Goal: Find specific page/section: Find specific page/section

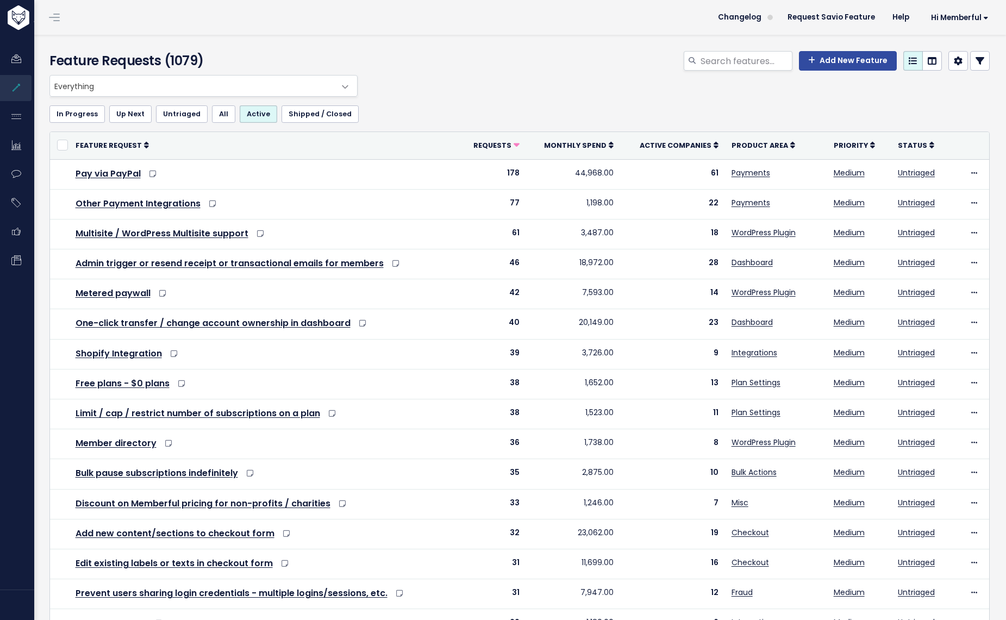
click at [140, 86] on span "Everything" at bounding box center [192, 86] width 285 height 21
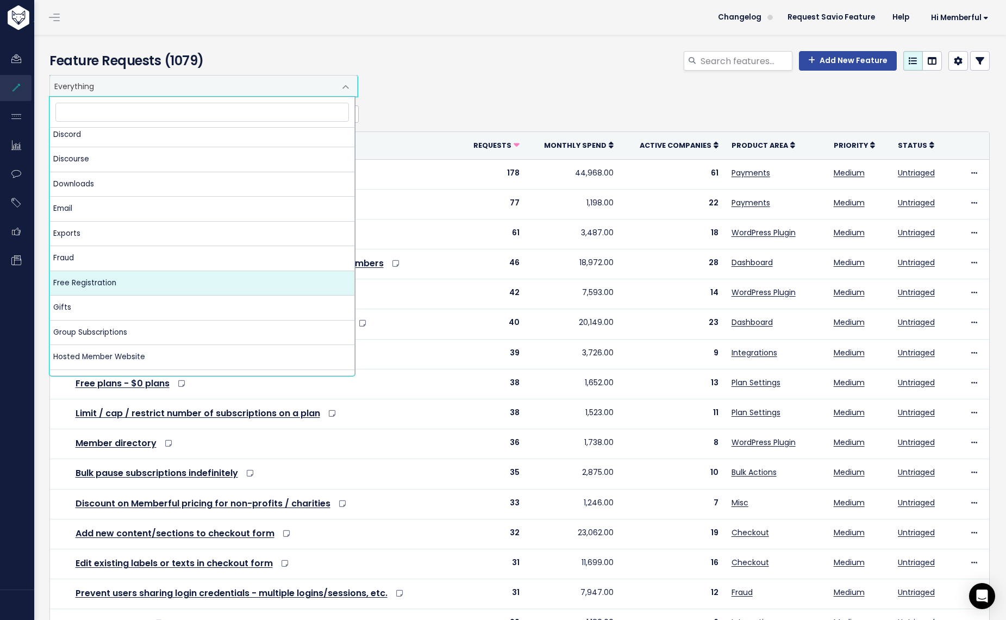
scroll to position [246, 0]
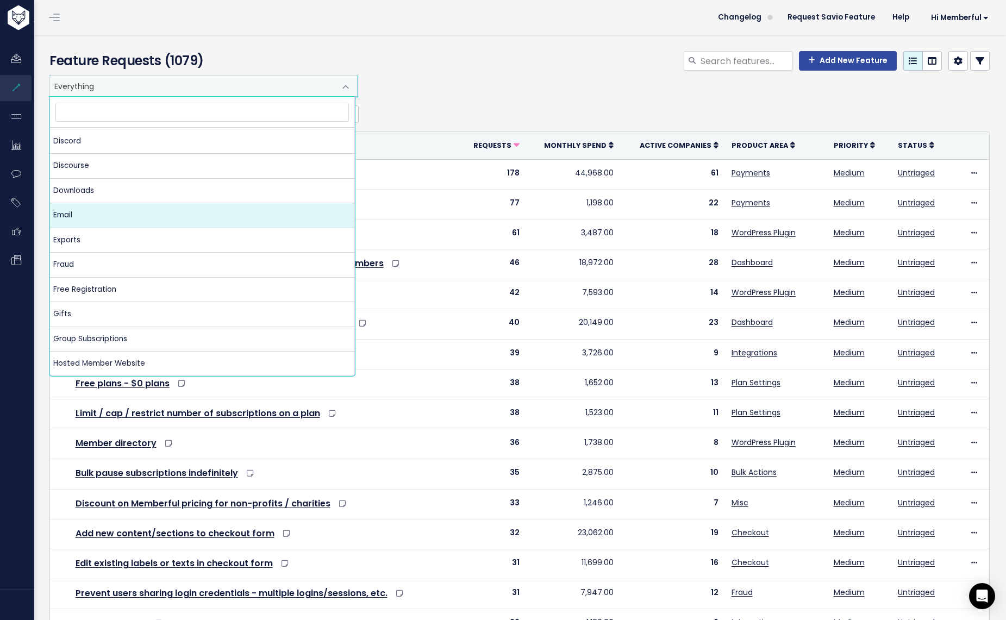
select select "MAIN:EMAIL"
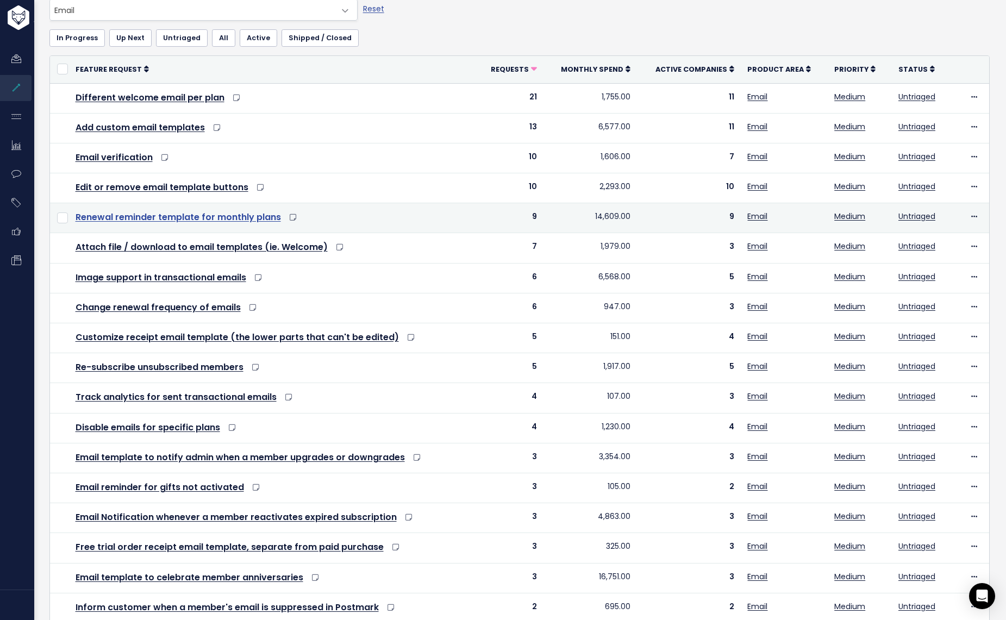
scroll to position [76, 0]
